Goal: Entertainment & Leisure: Browse casually

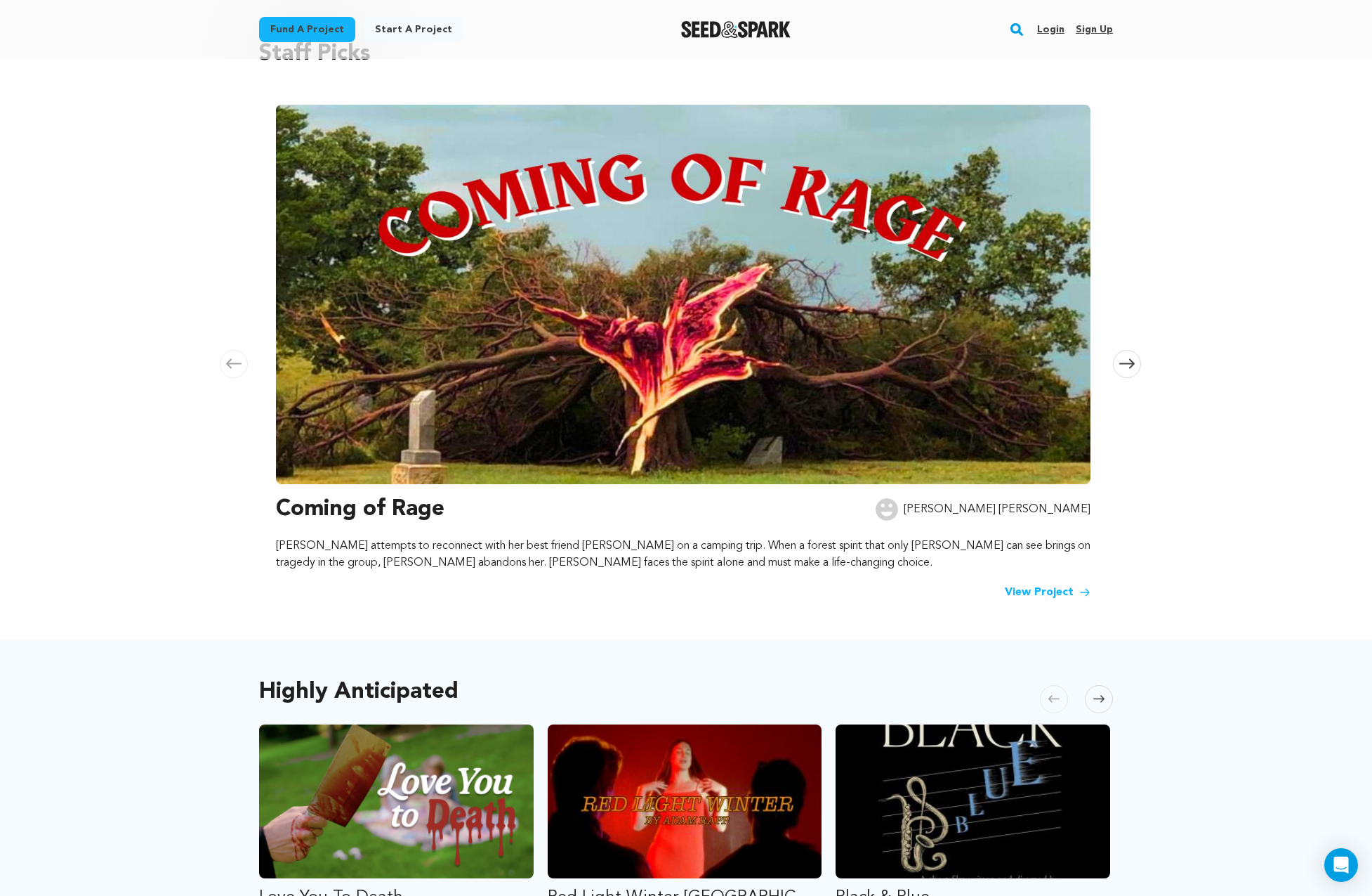
scroll to position [117, 0]
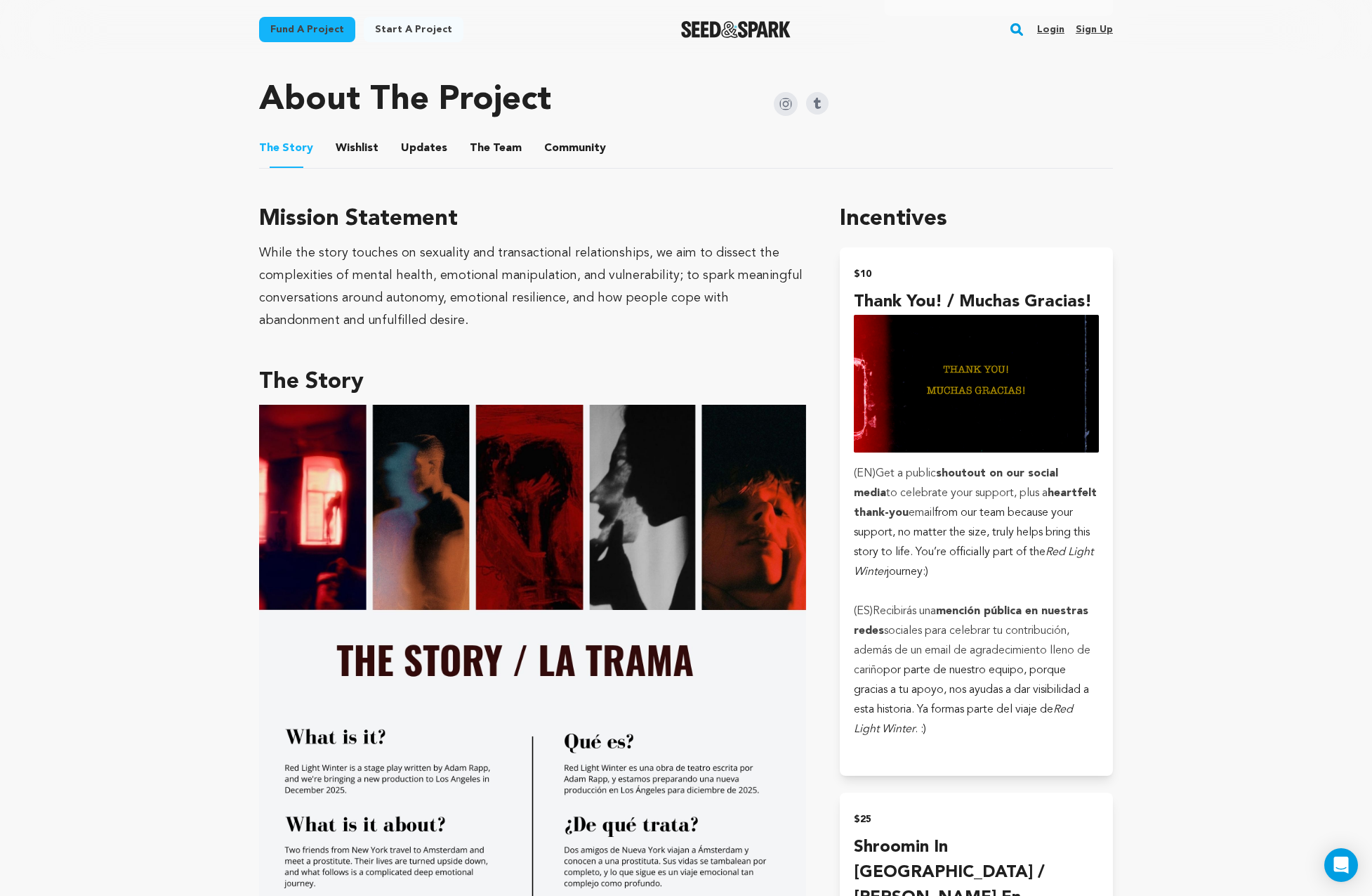
scroll to position [1054, 0]
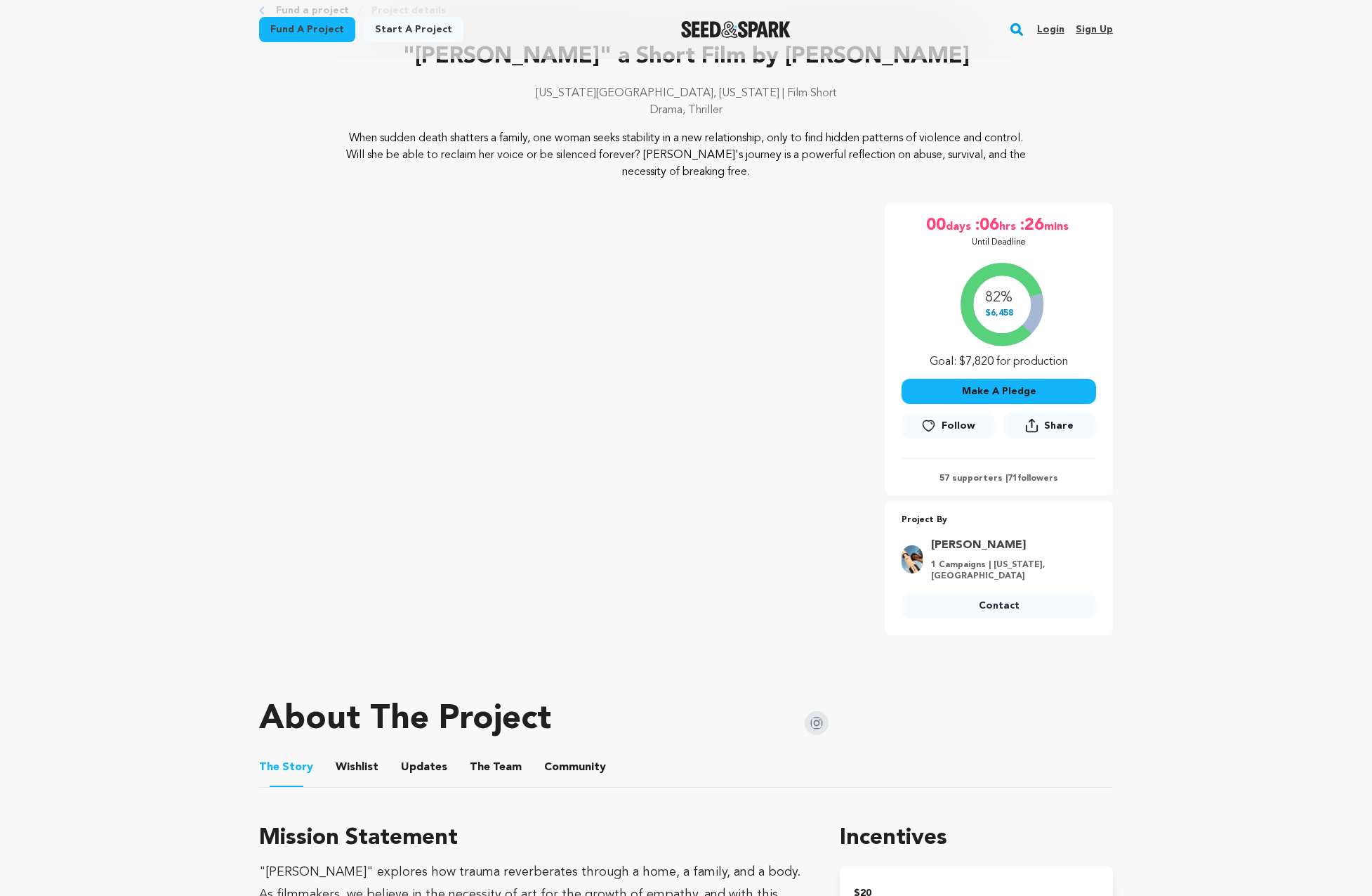
scroll to position [234, 0]
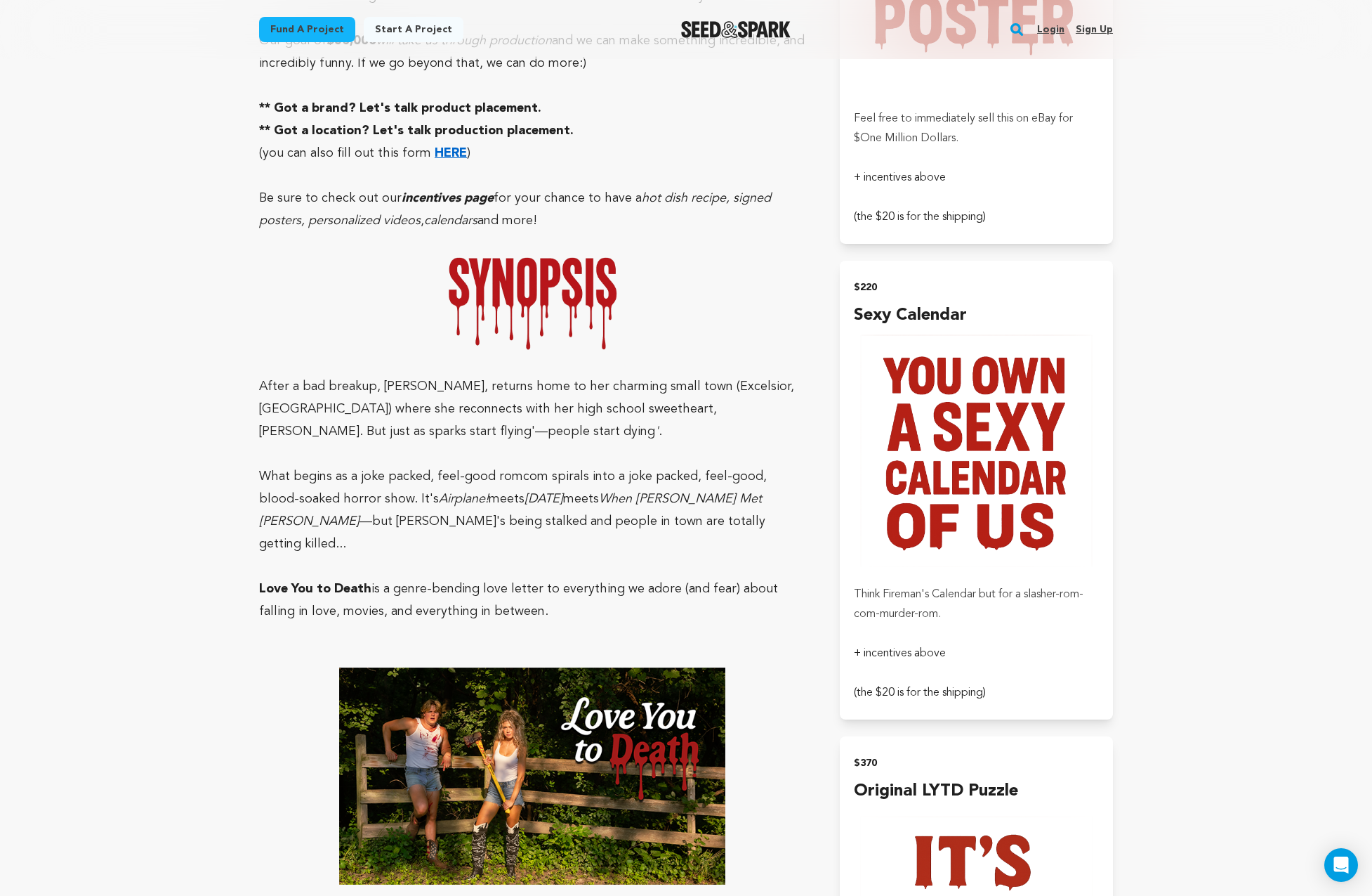
scroll to position [2224, 0]
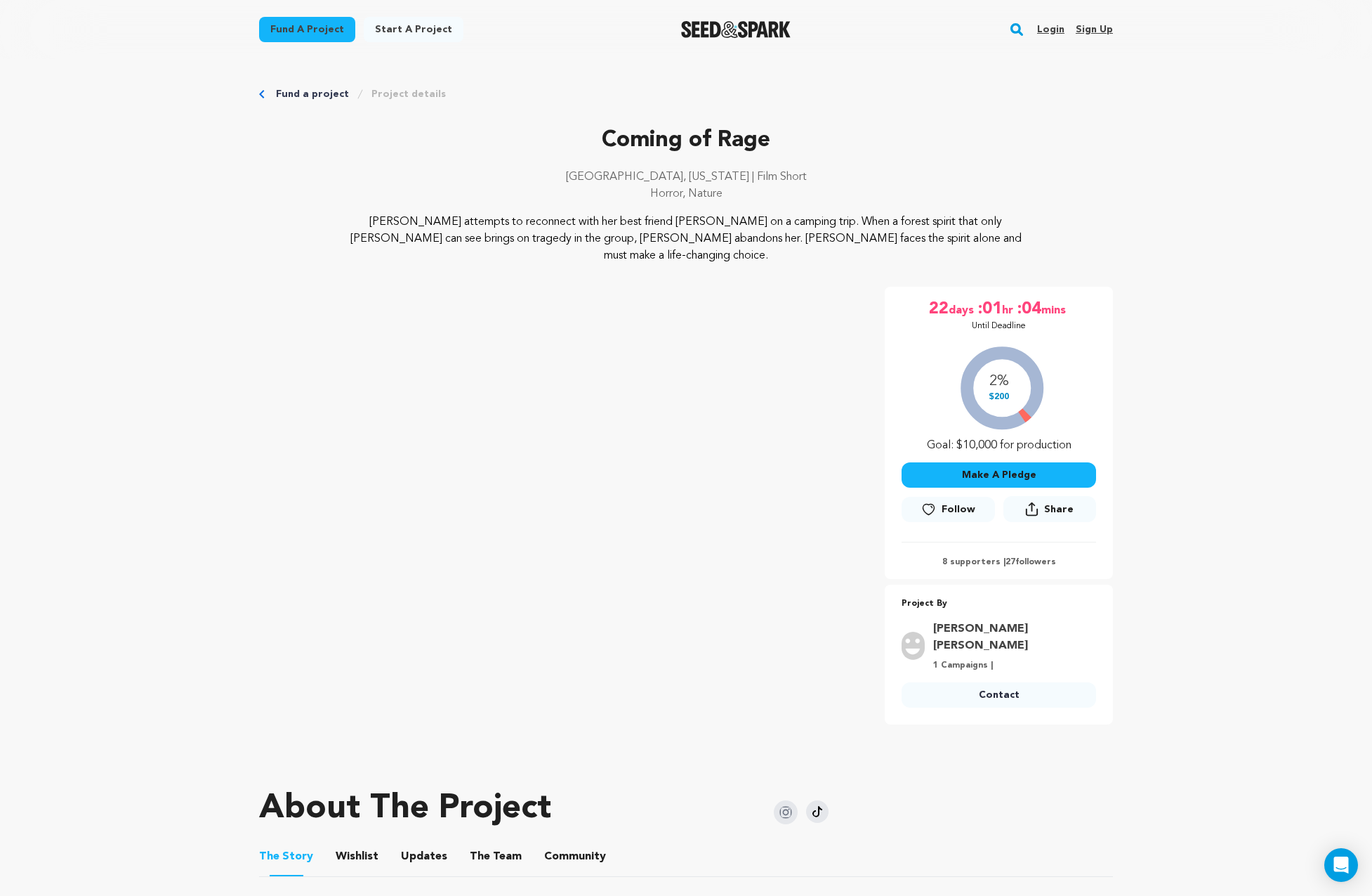
scroll to position [117, 0]
